Goal: Transaction & Acquisition: Purchase product/service

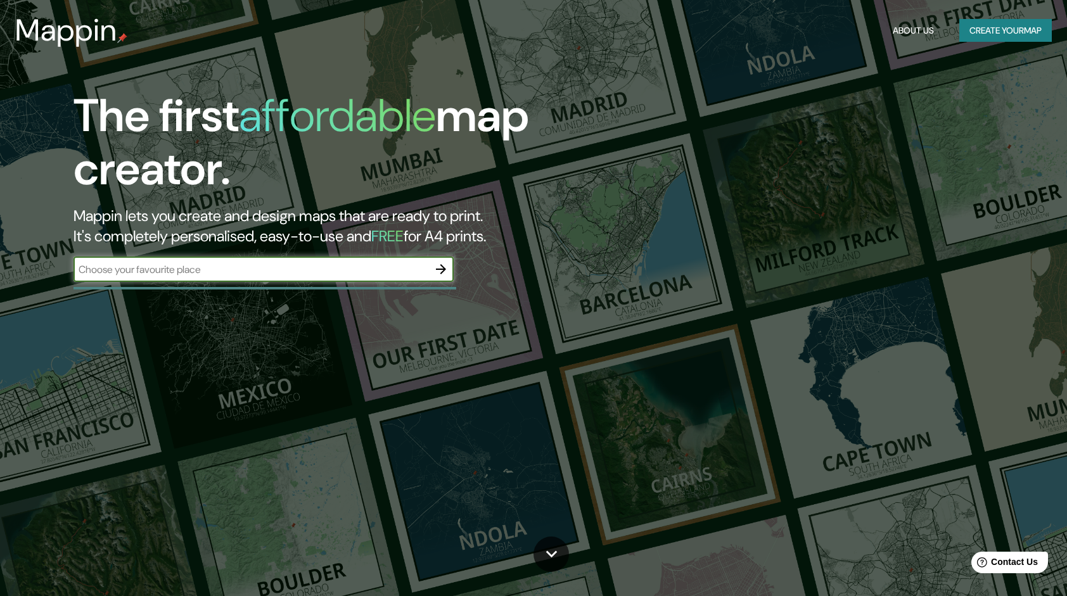
click at [285, 273] on input "text" at bounding box center [251, 269] width 355 height 15
type input "sechura, piura"
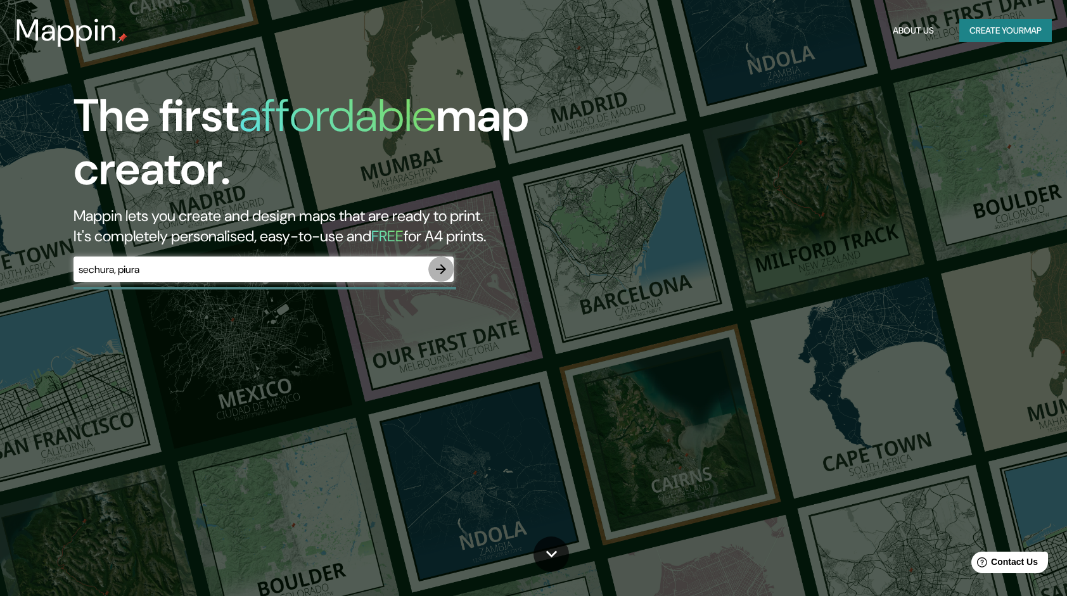
click at [440, 270] on icon "button" at bounding box center [440, 269] width 15 height 15
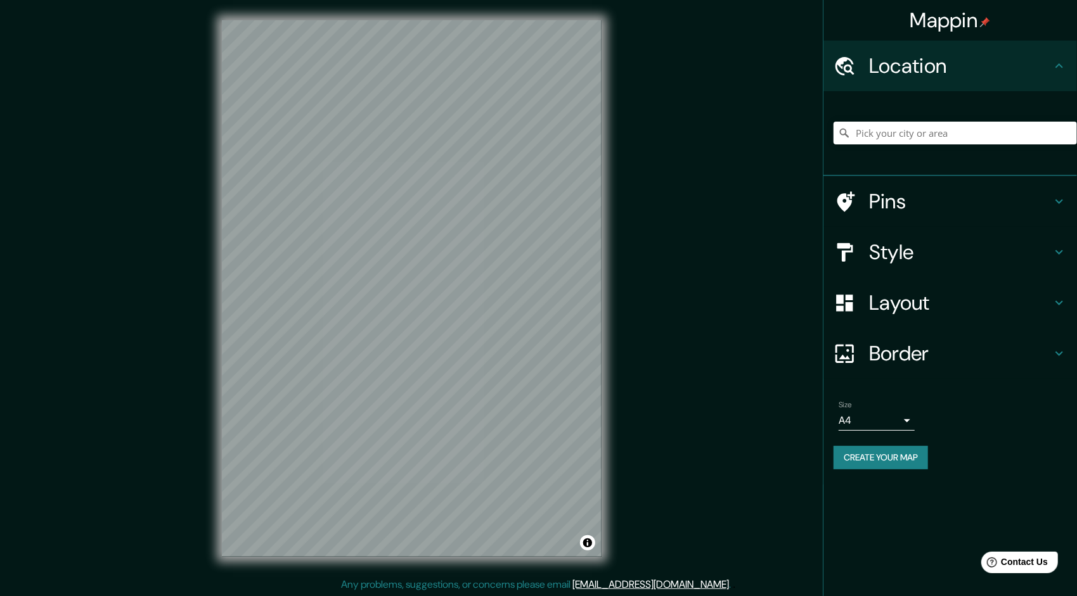
click at [888, 418] on body "Mappin Location Pins Style Layout Border Choose a border. Hint : you can make l…" at bounding box center [538, 298] width 1077 height 596
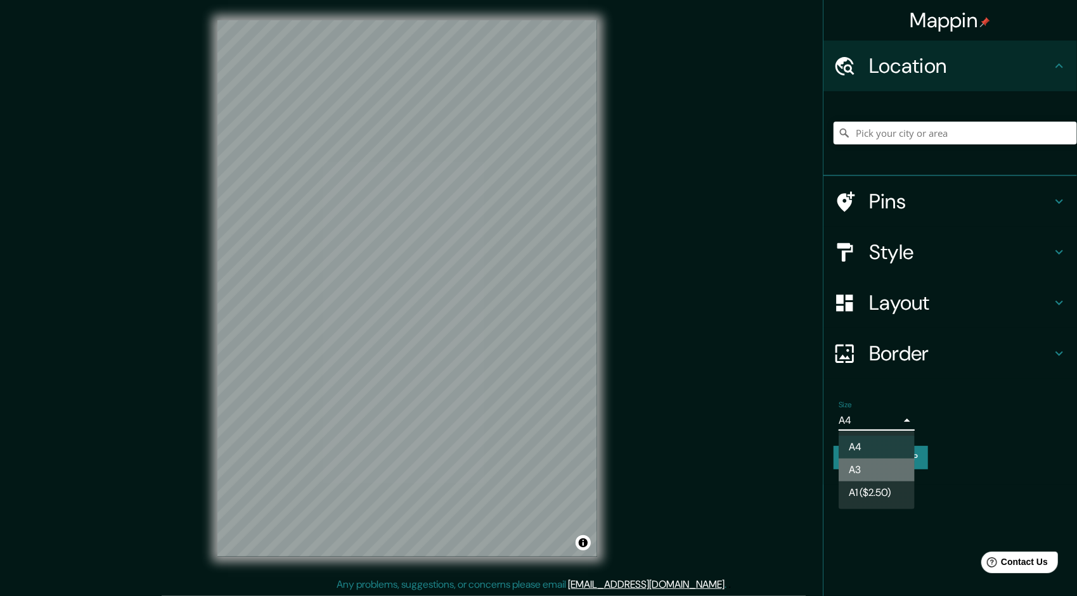
click at [887, 462] on li "A3" at bounding box center [876, 470] width 76 height 23
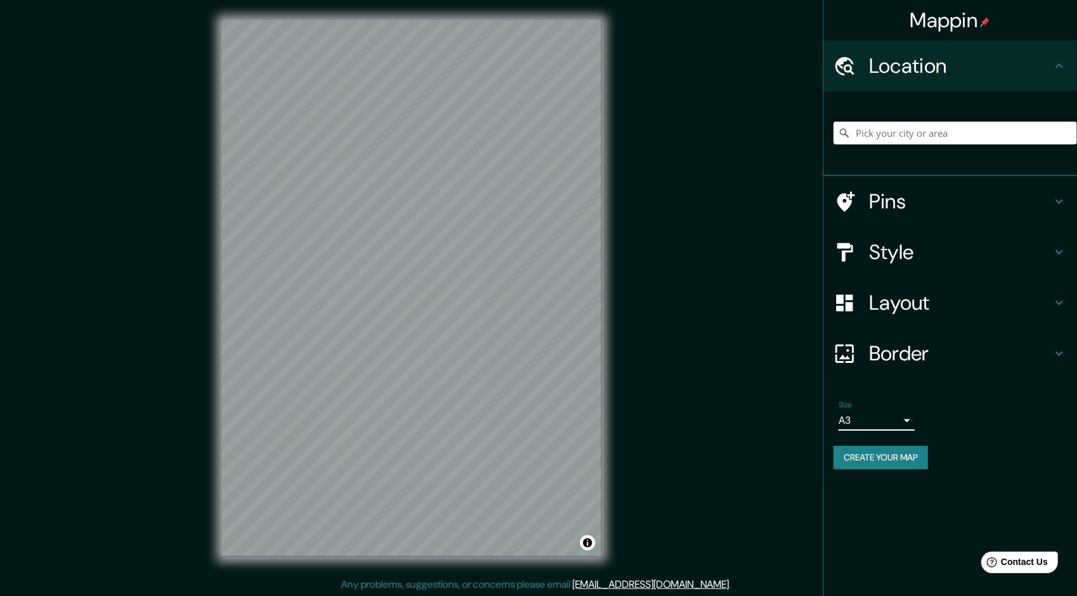
click at [887, 419] on body "Mappin Location Pins Style Layout Border Choose a border. Hint : you can make l…" at bounding box center [538, 298] width 1077 height 596
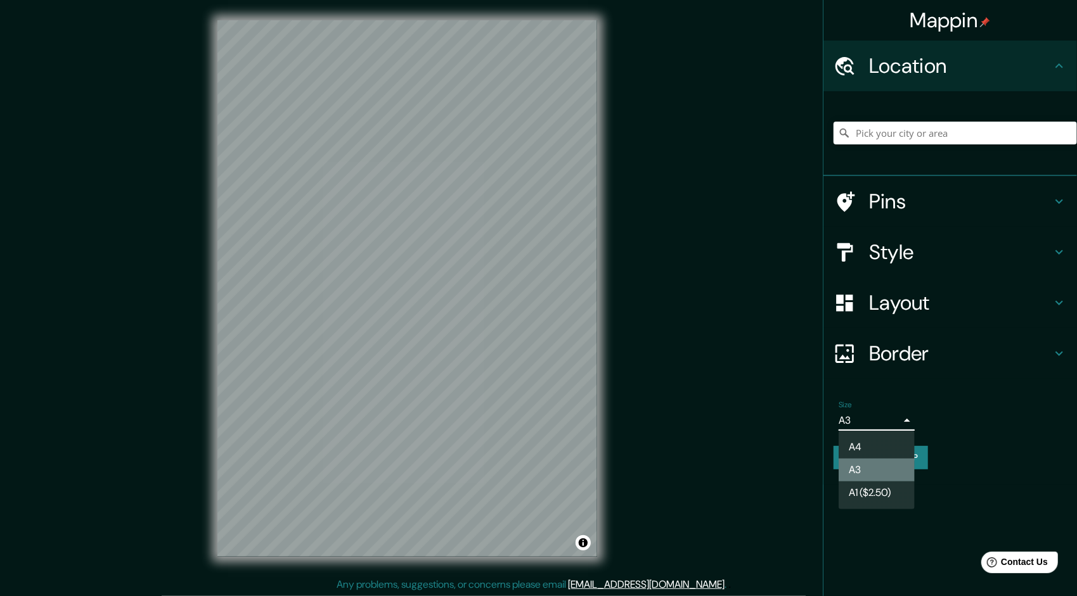
click at [876, 467] on li "A3" at bounding box center [876, 470] width 76 height 23
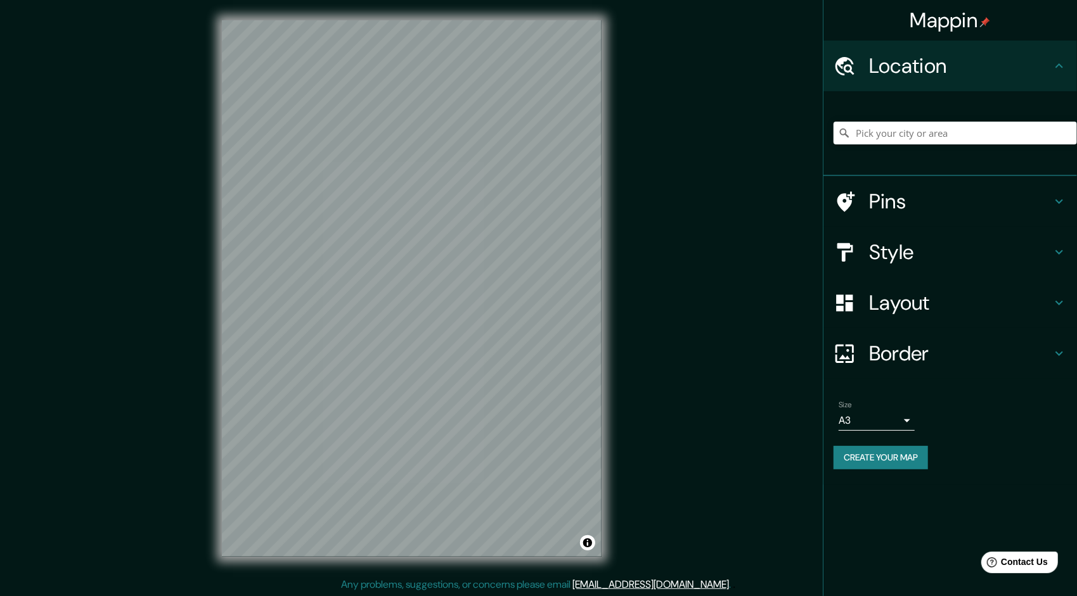
click at [854, 421] on body "Mappin Location Pins Style Layout Border Choose a border. Hint : you can make l…" at bounding box center [538, 298] width 1077 height 596
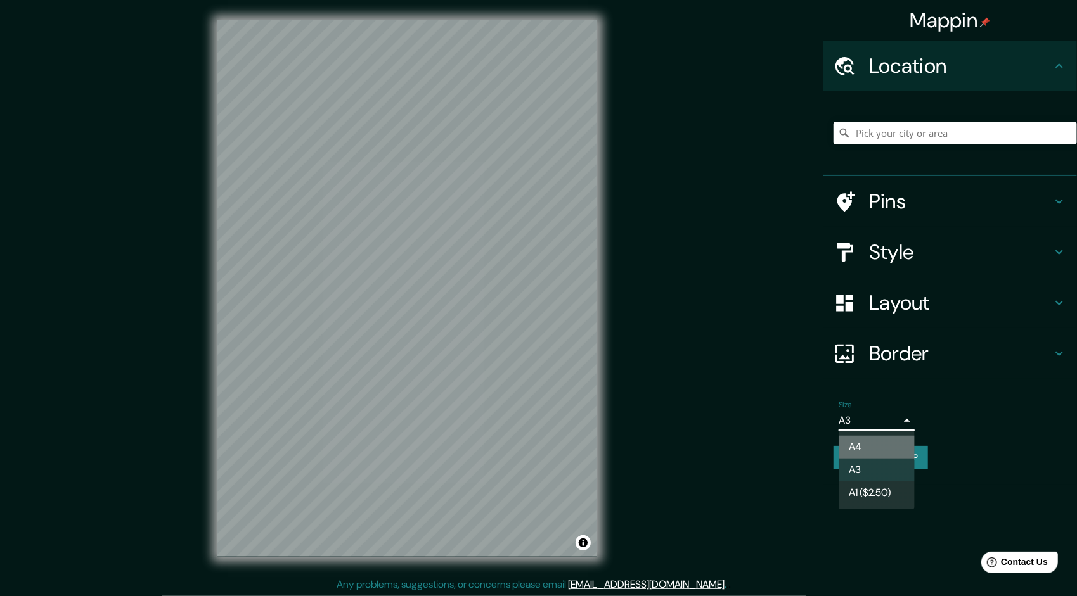
click at [862, 442] on li "A4" at bounding box center [876, 447] width 76 height 23
type input "single"
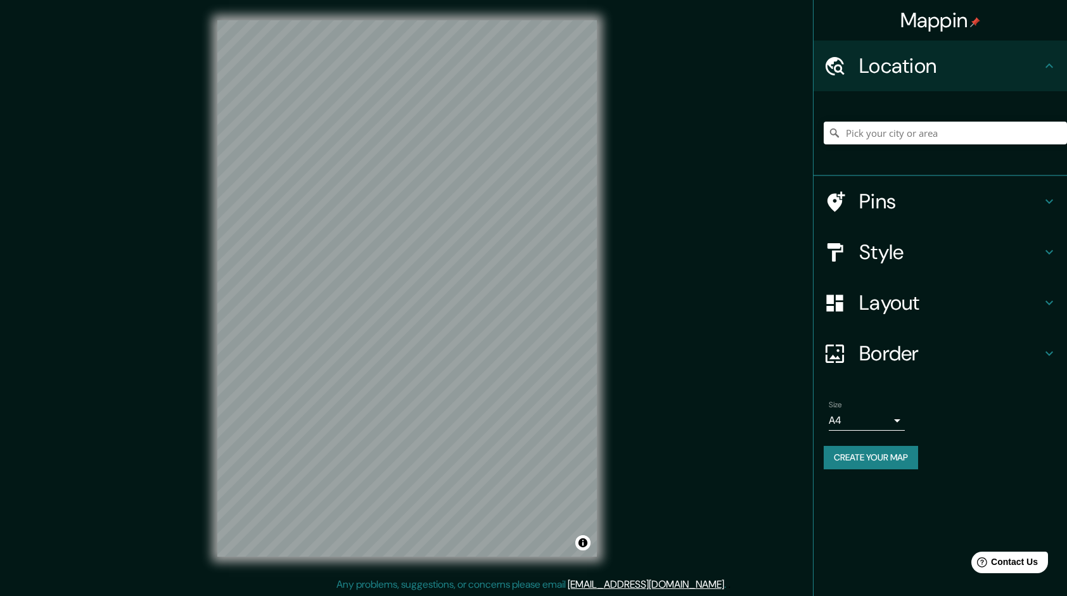
click at [916, 204] on h4 "Pins" at bounding box center [950, 201] width 183 height 25
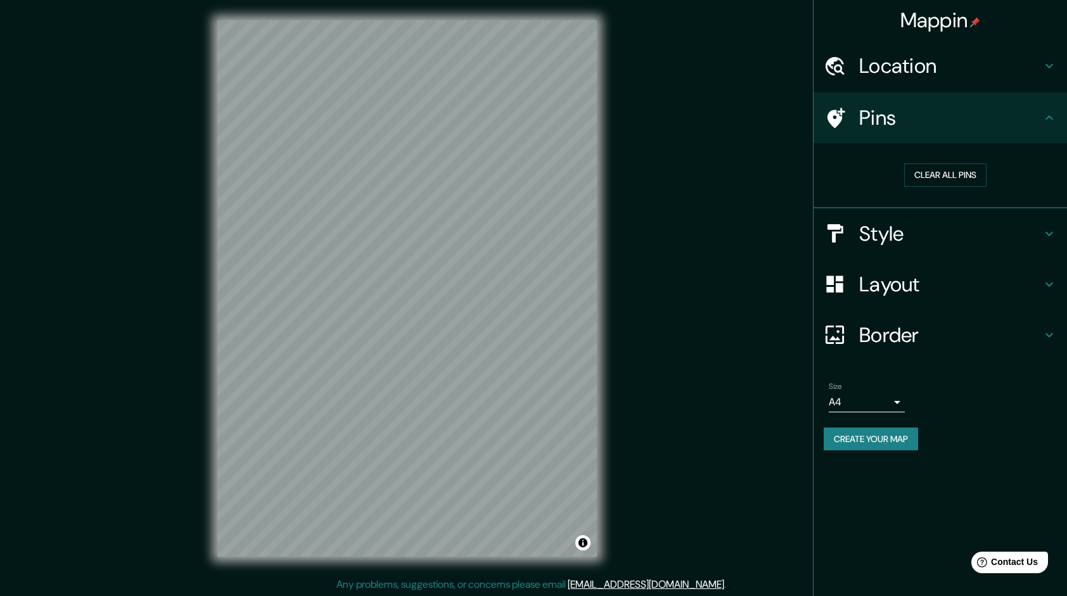
click at [916, 139] on div "Pins" at bounding box center [940, 118] width 253 height 51
click at [925, 224] on h4 "Style" at bounding box center [950, 233] width 183 height 25
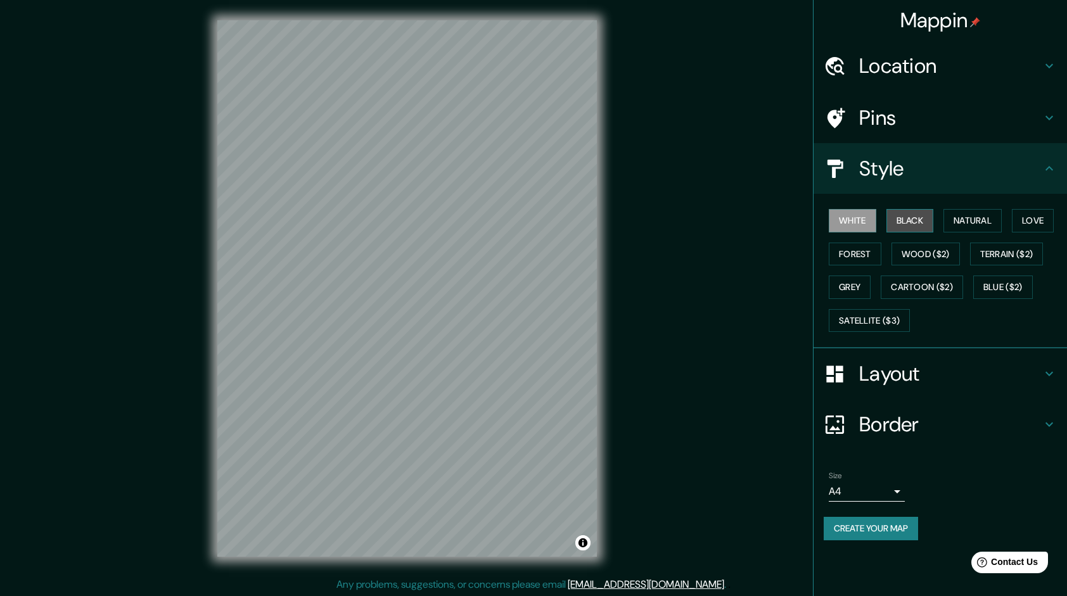
click at [913, 219] on button "Black" at bounding box center [911, 220] width 48 height 23
click at [866, 226] on button "White" at bounding box center [853, 220] width 48 height 23
click at [1002, 224] on button "Natural" at bounding box center [973, 220] width 58 height 23
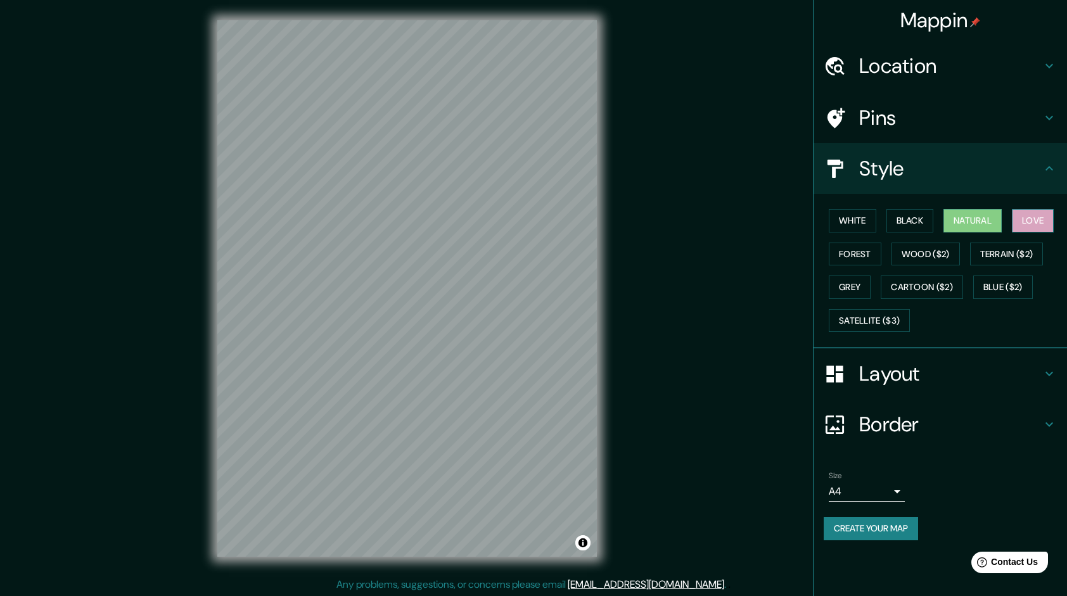
click at [1054, 224] on button "Love" at bounding box center [1033, 220] width 42 height 23
click at [868, 255] on button "Forest" at bounding box center [855, 254] width 53 height 23
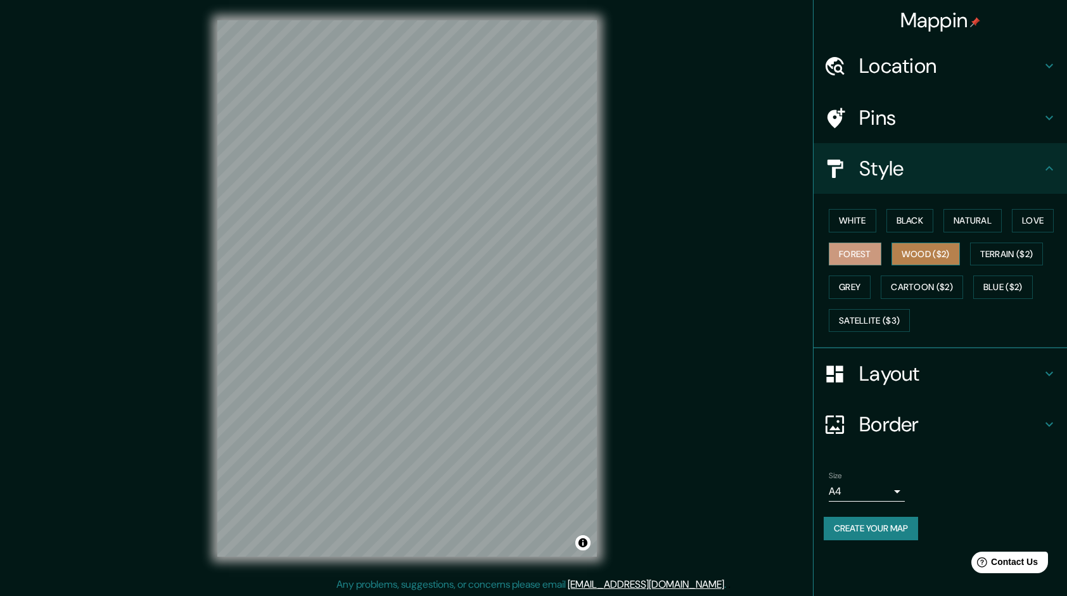
click at [916, 255] on button "Wood ($2)" at bounding box center [926, 254] width 68 height 23
click at [999, 259] on button "Terrain ($2)" at bounding box center [1007, 254] width 74 height 23
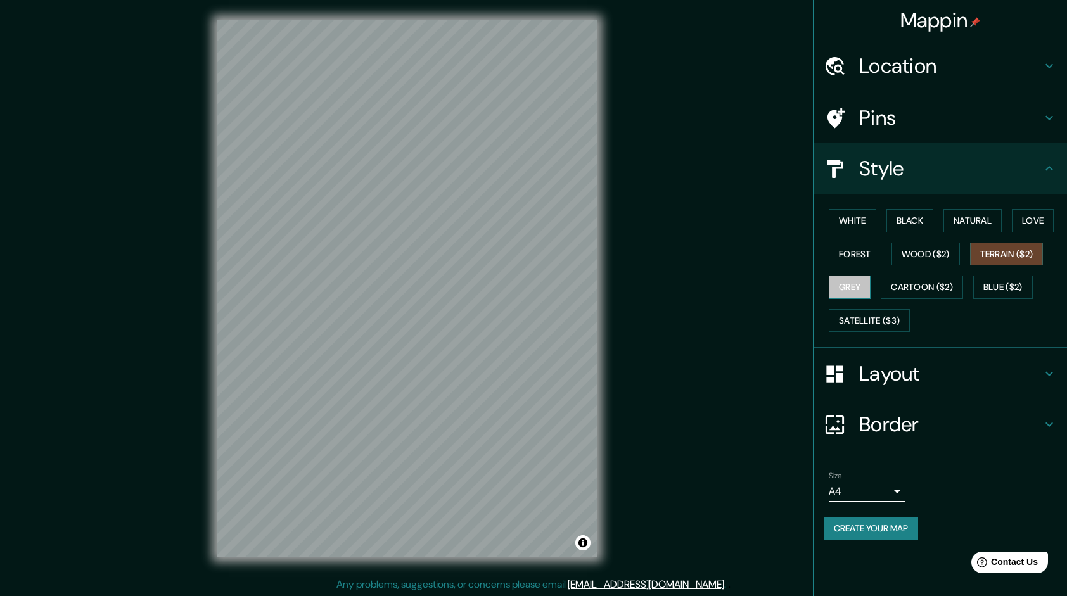
click at [867, 289] on button "Grey" at bounding box center [850, 287] width 42 height 23
click at [930, 288] on button "Cartoon ($2)" at bounding box center [922, 287] width 82 height 23
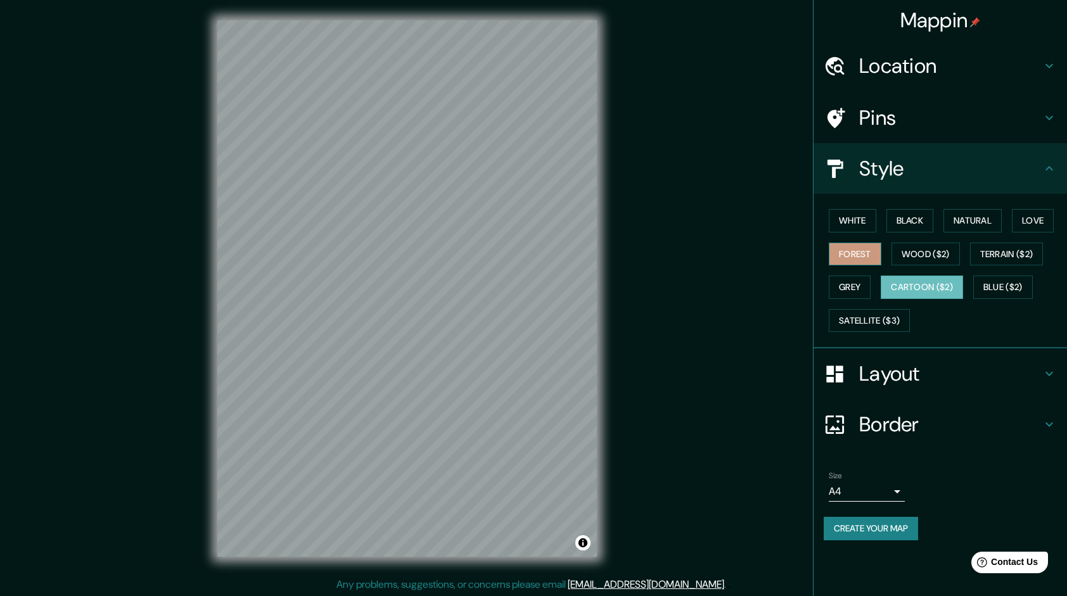
click at [850, 245] on button "Forest" at bounding box center [855, 254] width 53 height 23
click at [937, 290] on button "Cartoon ($2)" at bounding box center [922, 287] width 82 height 23
click at [840, 289] on button "Grey" at bounding box center [850, 287] width 42 height 23
click at [851, 221] on button "White" at bounding box center [853, 220] width 48 height 23
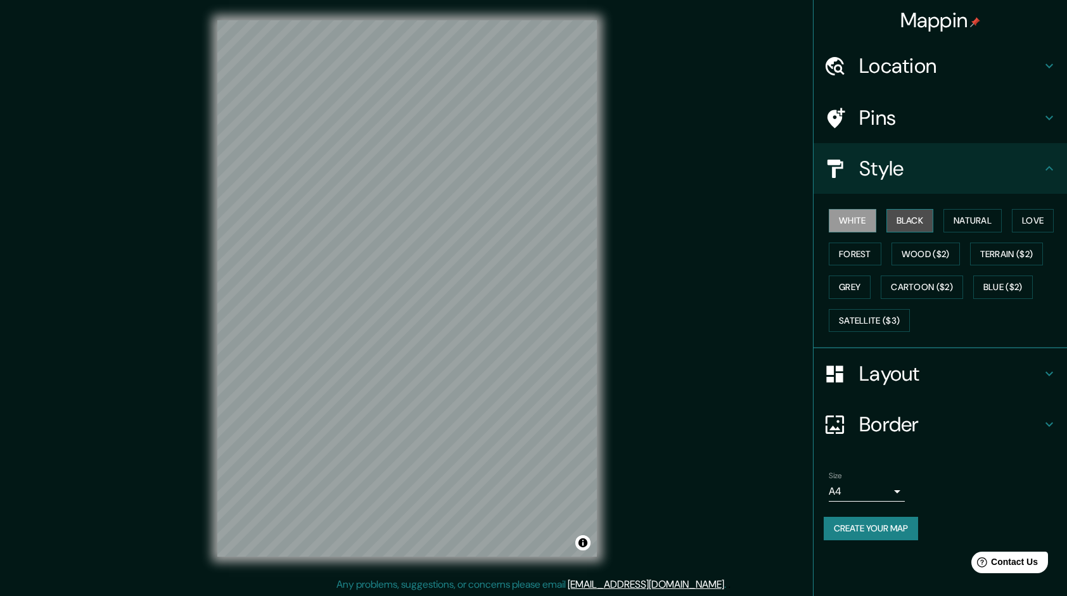
click at [909, 223] on button "Black" at bounding box center [911, 220] width 48 height 23
click at [1011, 283] on button "Blue ($2)" at bounding box center [1003, 287] width 60 height 23
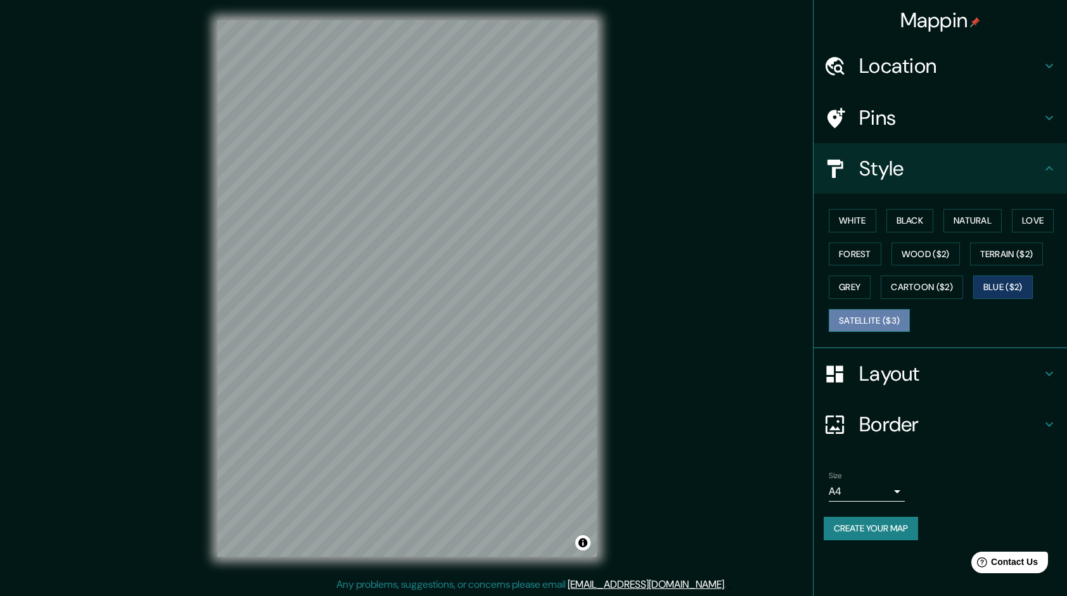
click at [888, 319] on button "Satellite ($3)" at bounding box center [869, 320] width 81 height 23
click at [924, 261] on button "Wood ($2)" at bounding box center [926, 254] width 68 height 23
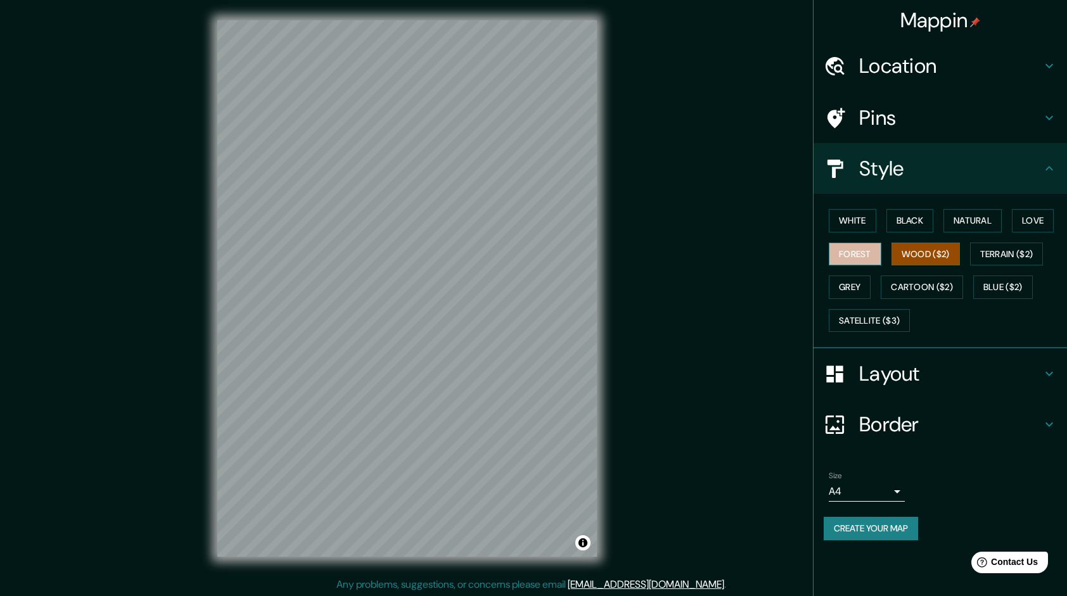
click at [843, 255] on button "Forest" at bounding box center [855, 254] width 53 height 23
